Goal: Find contact information: Find contact information

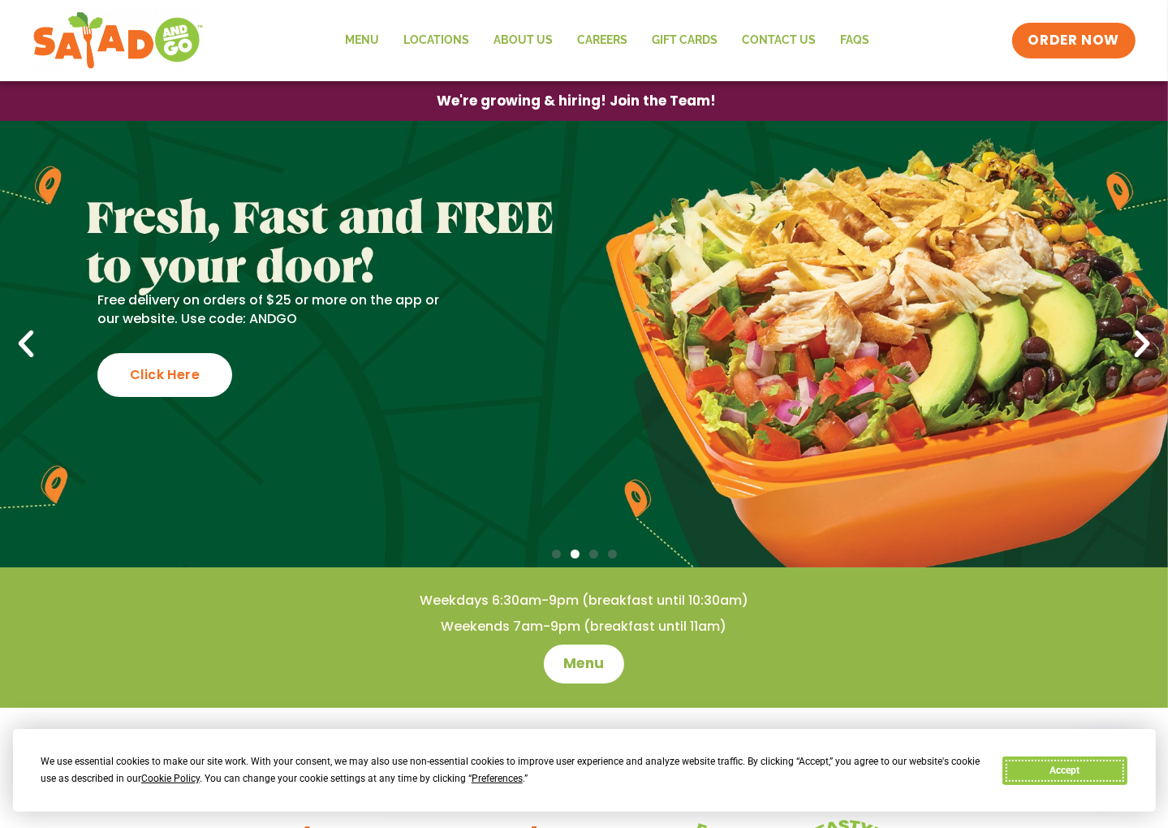
click at [1122, 760] on button "Accept" at bounding box center [1064, 770] width 125 height 28
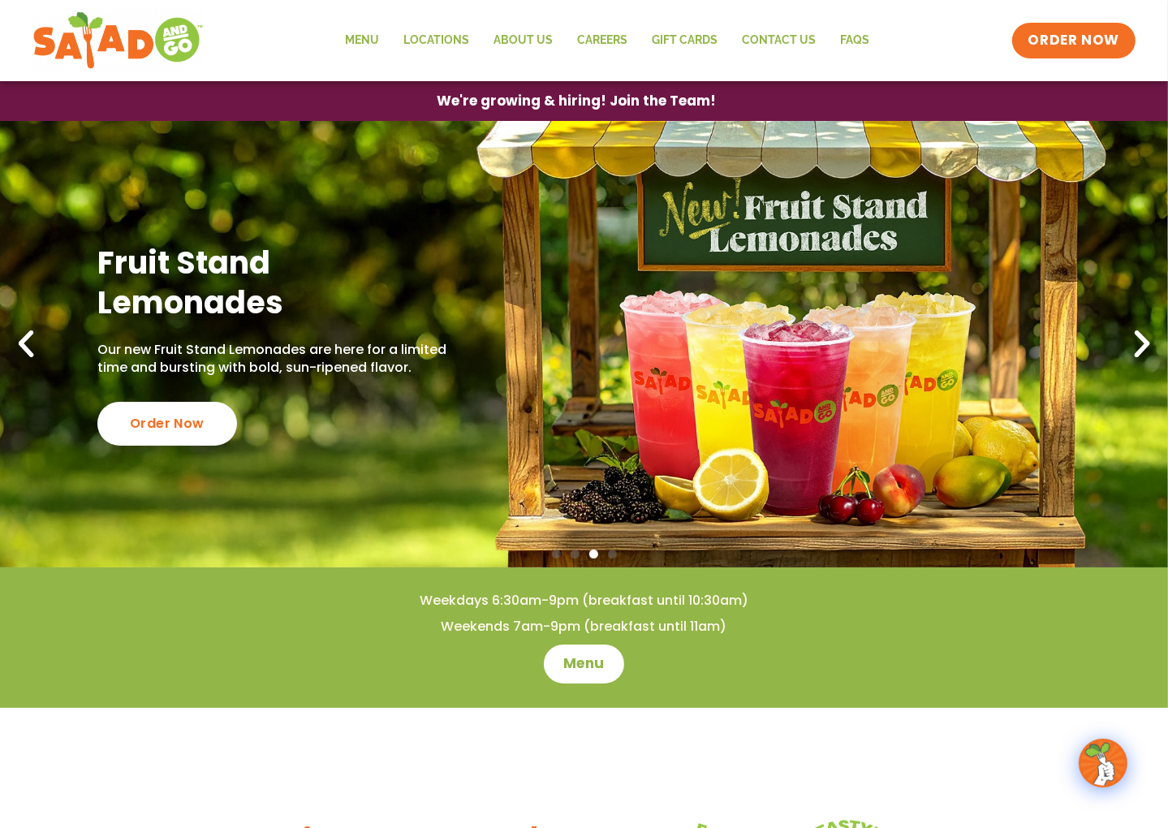
click at [23, 353] on icon "Previous slide" at bounding box center [26, 344] width 36 height 36
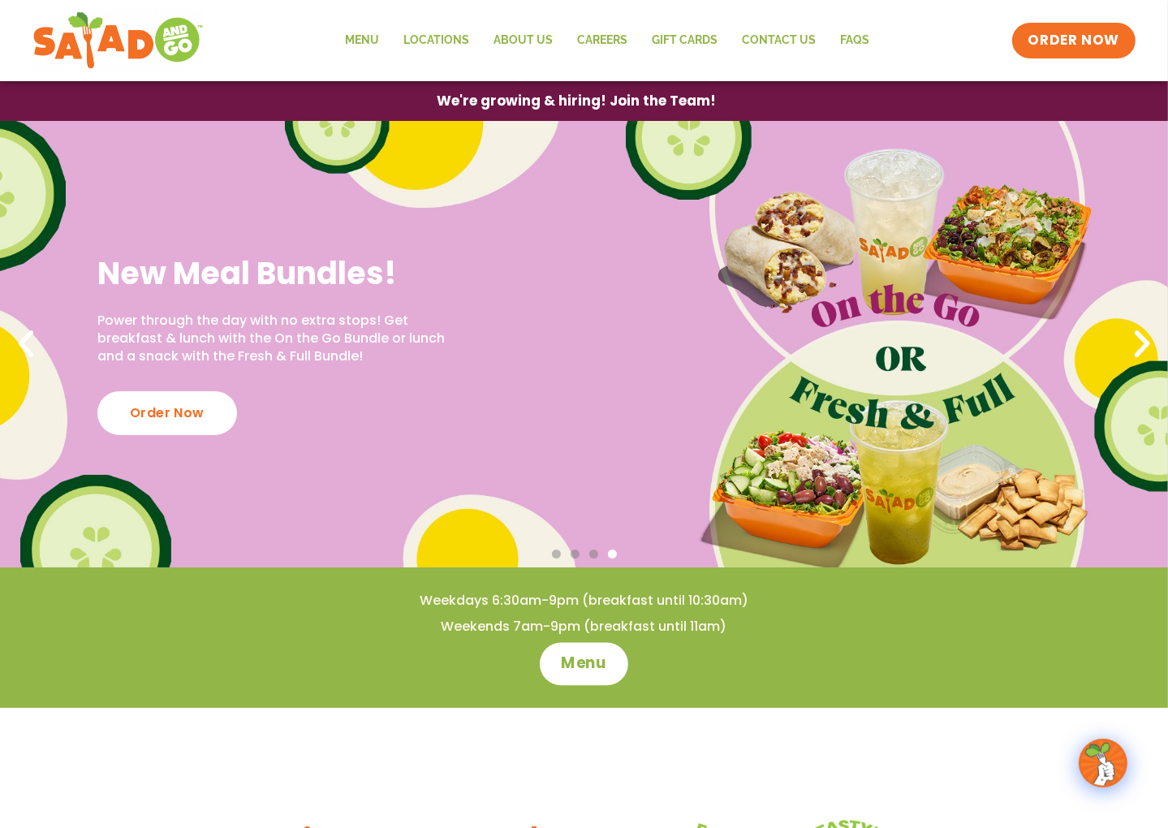
click at [581, 665] on span "Menu" at bounding box center [584, 663] width 46 height 21
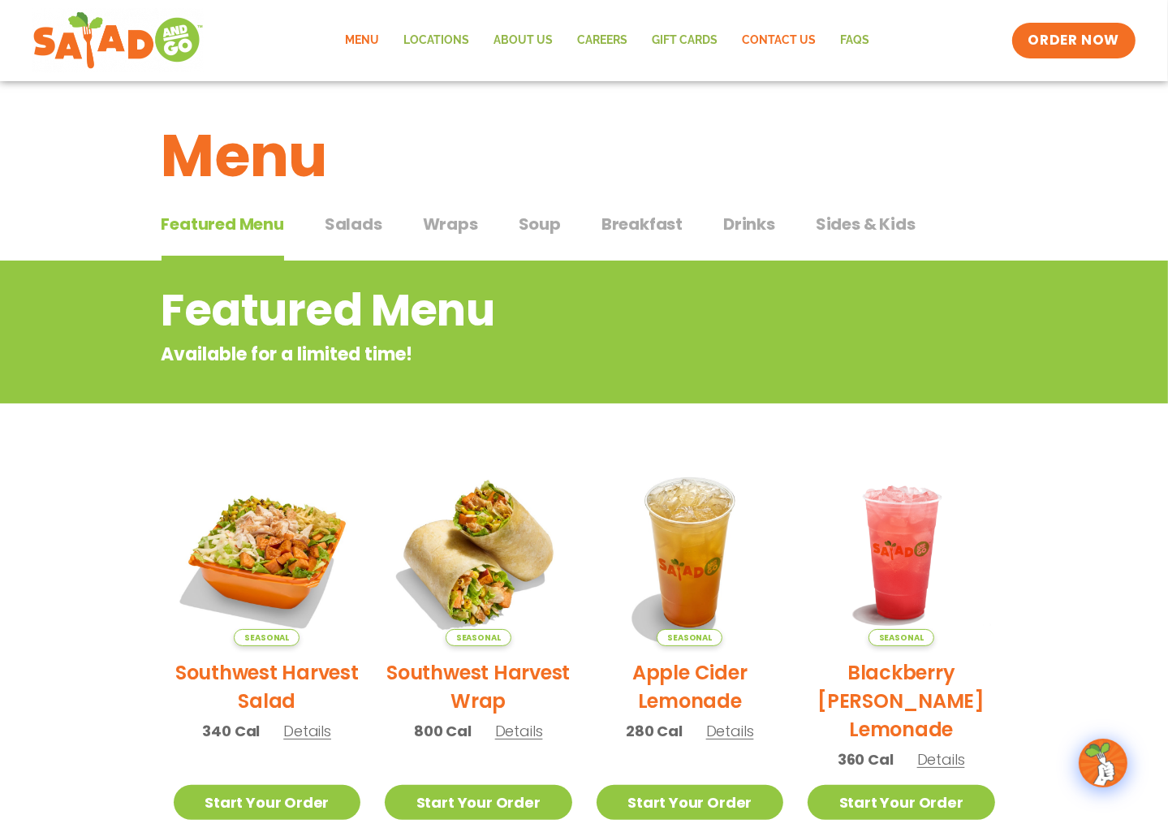
click at [771, 46] on link "Contact Us" at bounding box center [779, 40] width 98 height 37
